Goal: Information Seeking & Learning: Learn about a topic

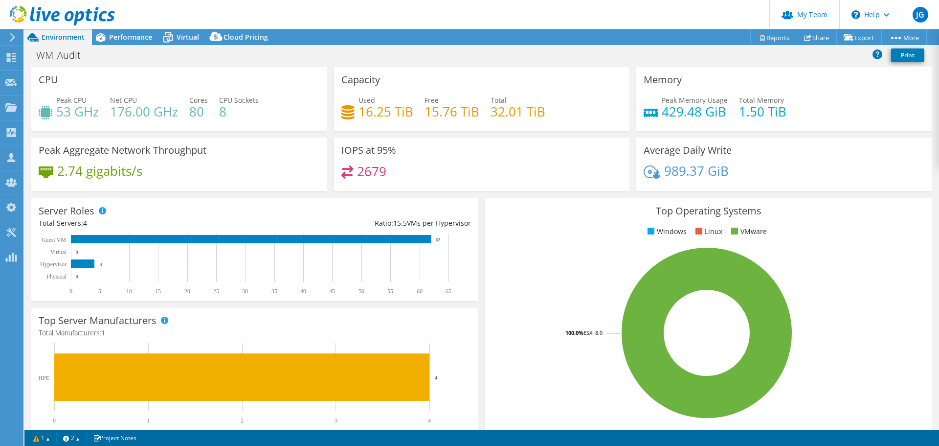
select select "EULondon"
select select "USD"
drag, startPoint x: 119, startPoint y: 37, endPoint x: 138, endPoint y: 36, distance: 19.1
click at [119, 37] on span "Performance" at bounding box center [130, 36] width 43 height 9
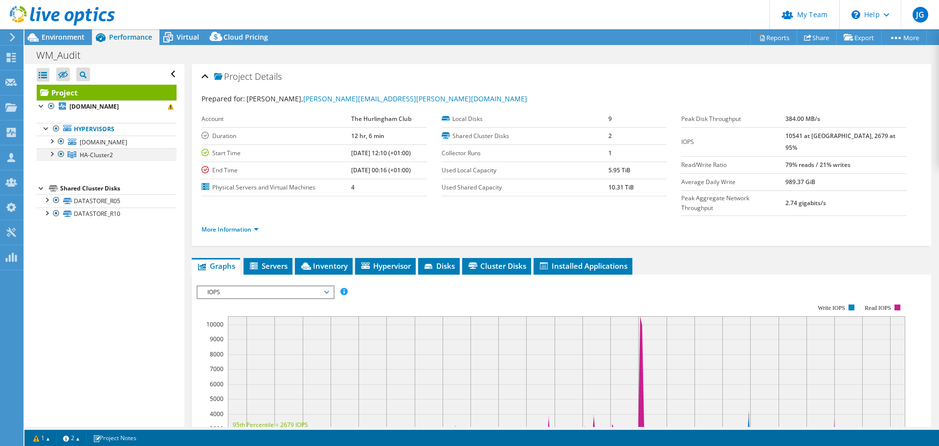
click at [52, 155] on div at bounding box center [51, 153] width 10 height 10
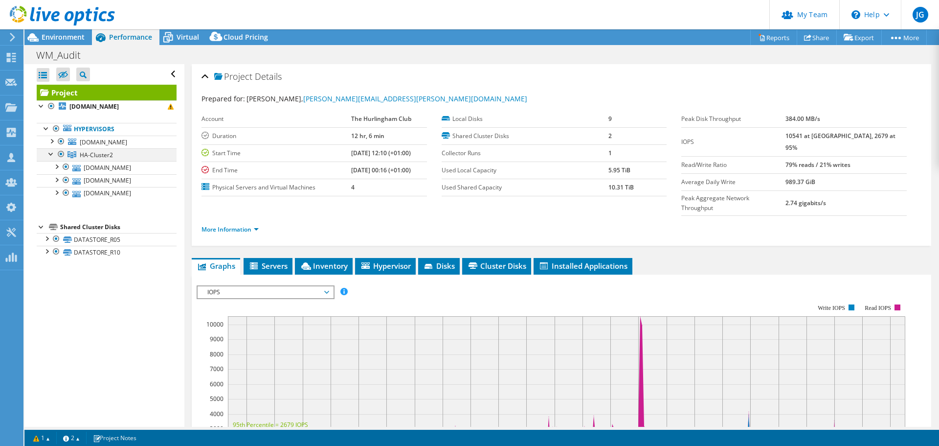
click at [52, 155] on div at bounding box center [51, 153] width 10 height 10
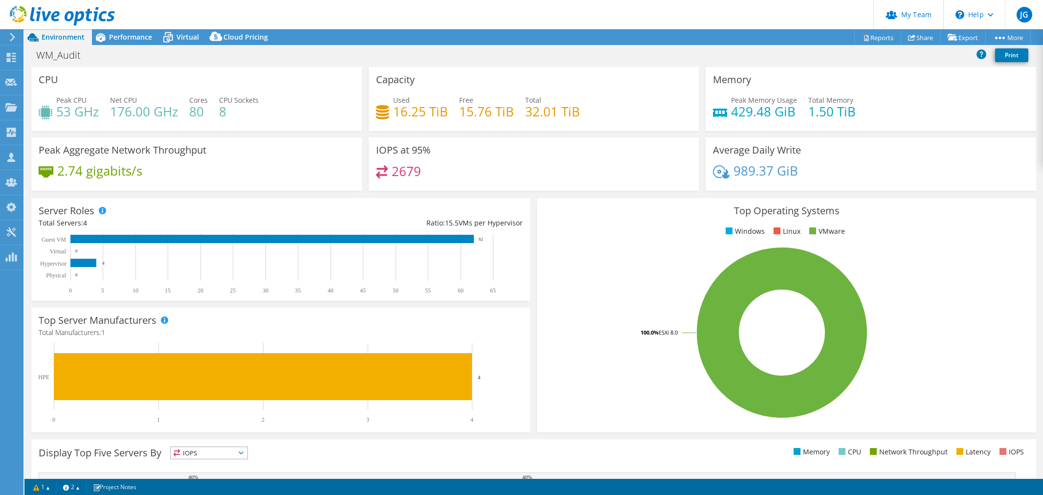
select select "EULondon"
select select "USD"
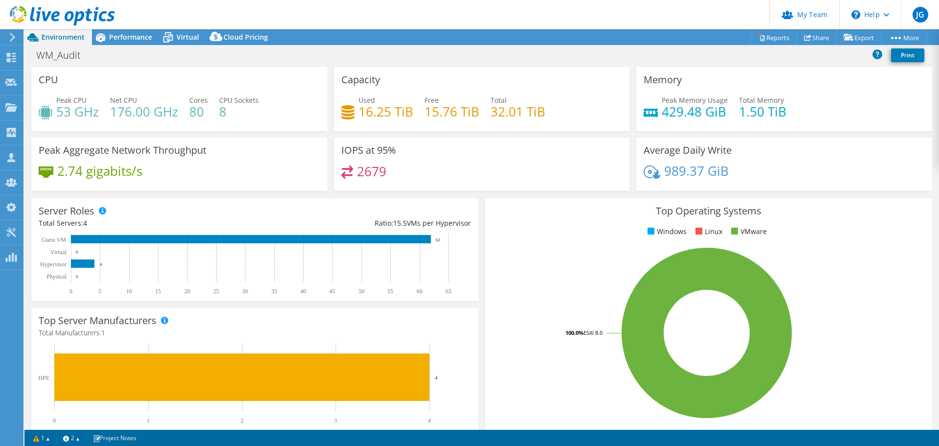
click at [507, 237] on ul "Windows Linux VMware" at bounding box center [709, 231] width 432 height 11
